Goal: Task Accomplishment & Management: Use online tool/utility

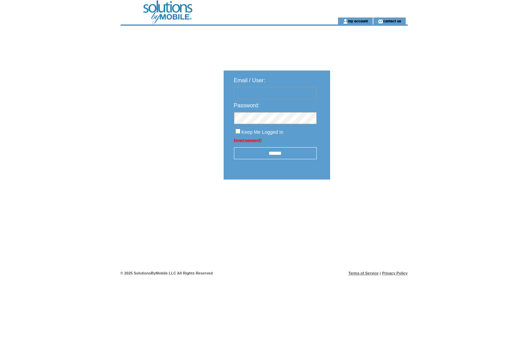
type input "******"
click at [285, 154] on input "******" at bounding box center [275, 153] width 83 height 12
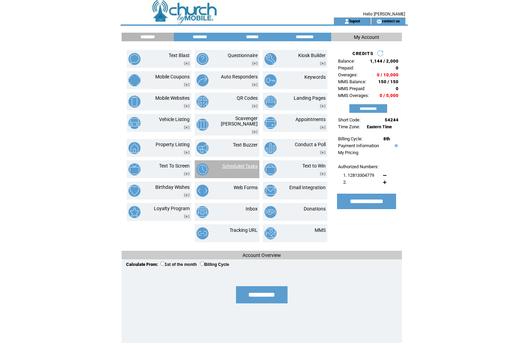
click at [235, 163] on link "Scheduled Tasks" at bounding box center [239, 166] width 35 height 6
